Goal: Task Accomplishment & Management: Manage account settings

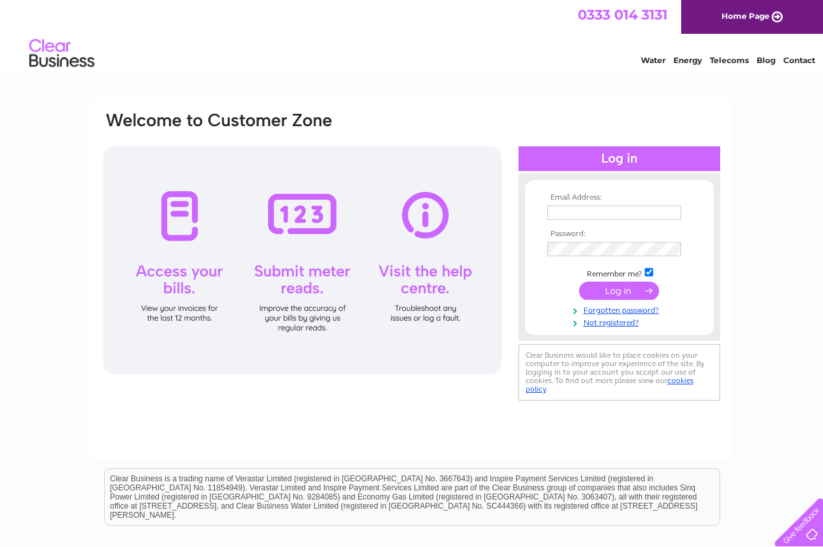
type input "bordersgunroom@yahoo.co.uk"
click at [620, 296] on input "submit" at bounding box center [619, 291] width 80 height 18
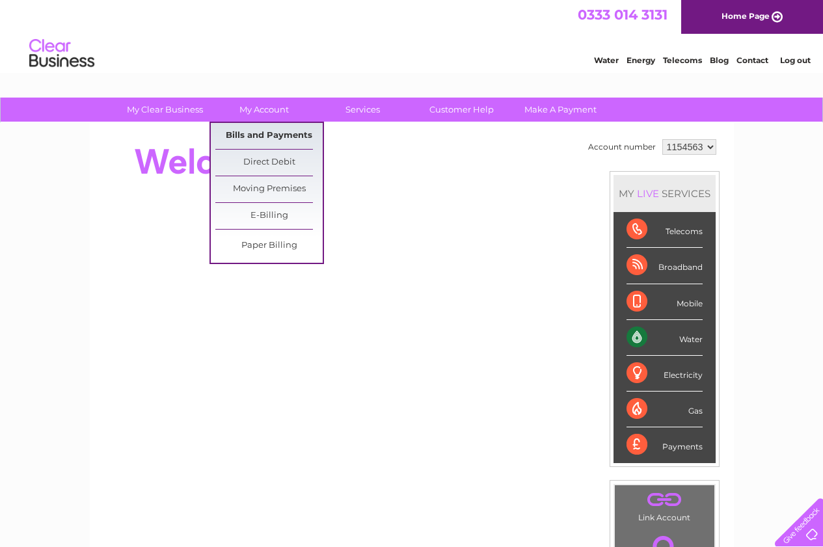
click at [262, 132] on link "Bills and Payments" at bounding box center [268, 136] width 107 height 26
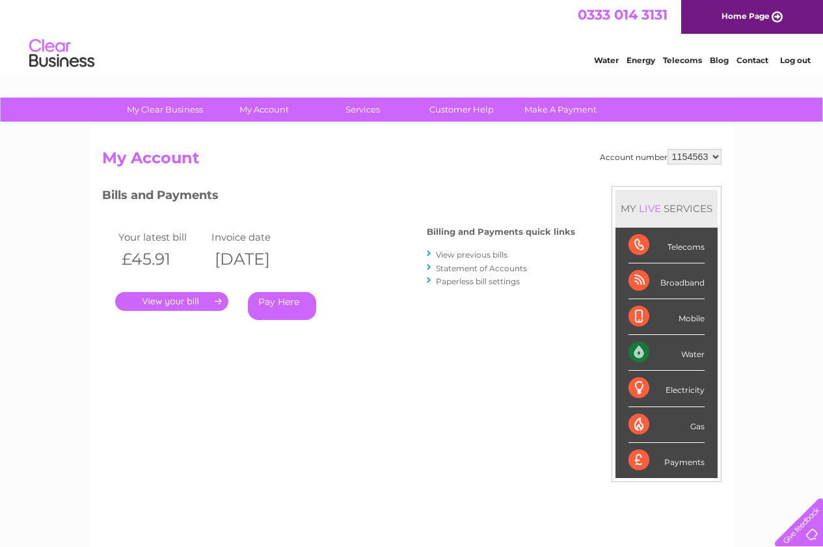
click at [172, 305] on link "." at bounding box center [171, 301] width 113 height 19
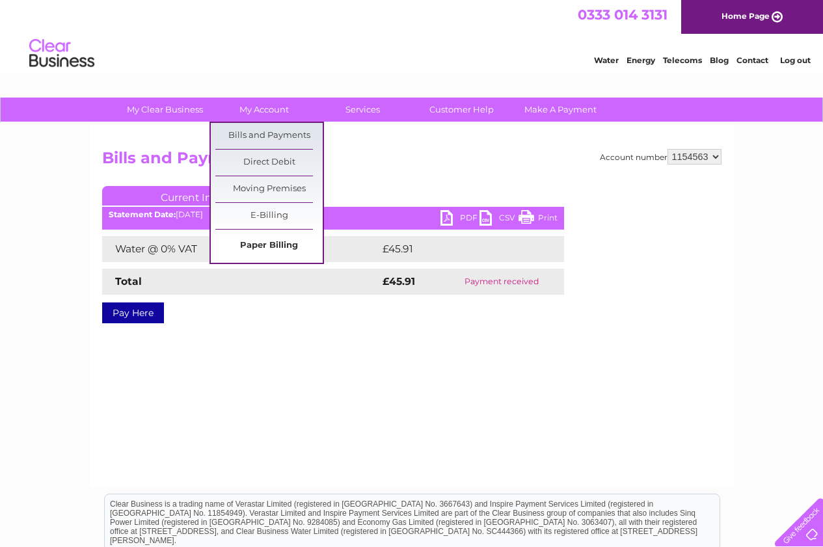
click at [282, 246] on link "Paper Billing" at bounding box center [268, 246] width 107 height 26
click at [294, 133] on link "Bills and Payments" at bounding box center [268, 136] width 107 height 26
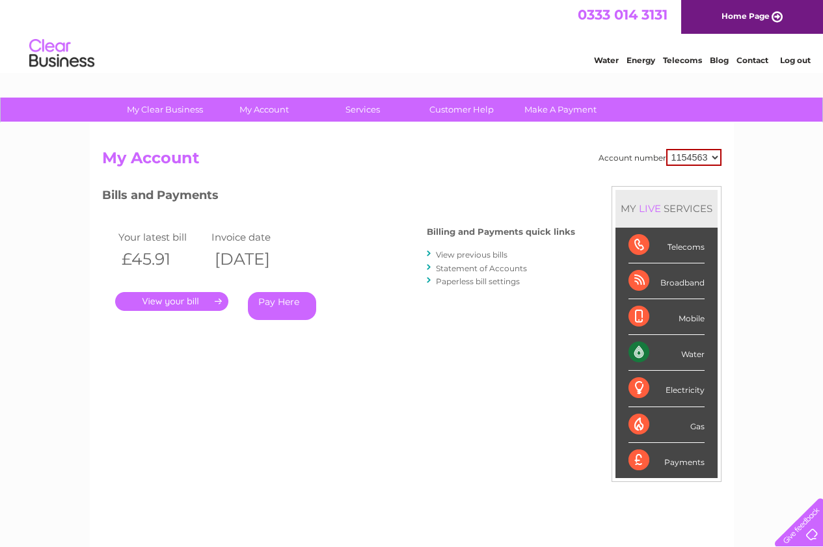
click at [703, 350] on div "Water" at bounding box center [667, 353] width 76 height 36
click at [665, 359] on div "Water" at bounding box center [667, 353] width 76 height 36
click at [626, 358] on li "Water" at bounding box center [667, 353] width 102 height 36
click at [711, 355] on li "Water" at bounding box center [667, 353] width 102 height 36
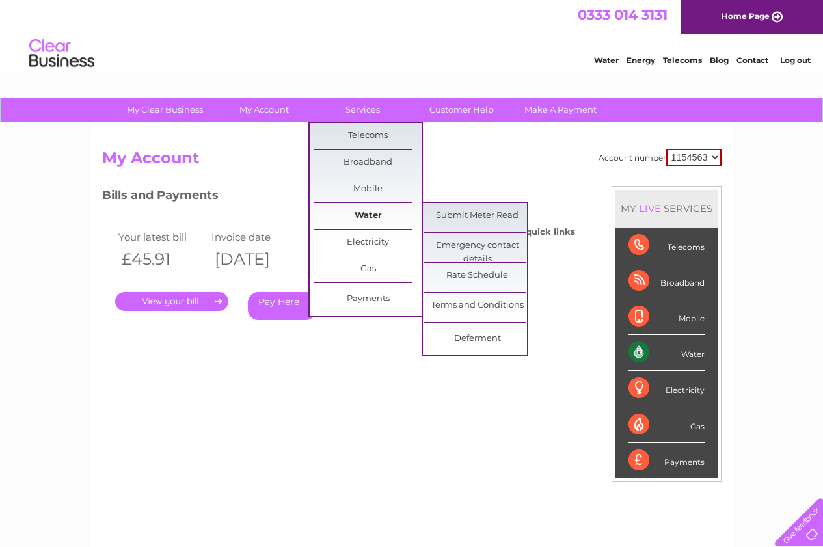
click at [374, 215] on link "Water" at bounding box center [367, 216] width 107 height 26
